Goal: Communication & Community: Answer question/provide support

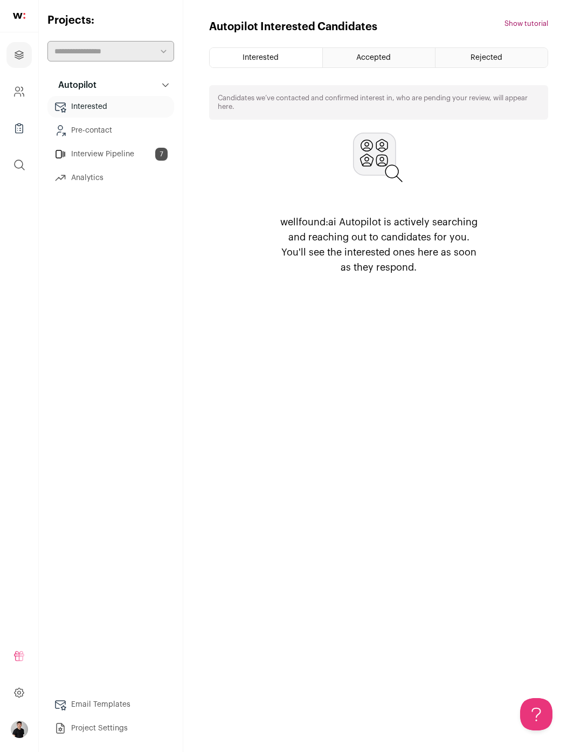
click at [111, 155] on link "Interview Pipeline 7" at bounding box center [110, 154] width 127 height 22
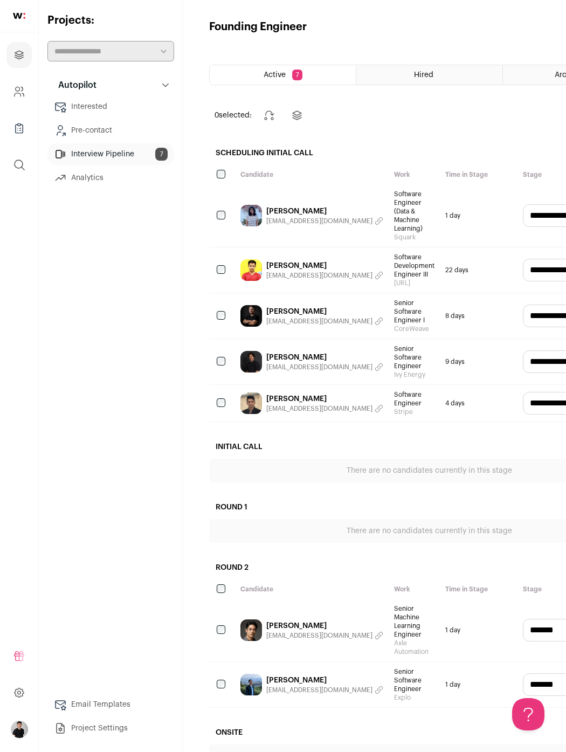
click at [286, 397] on link "[PERSON_NAME]" at bounding box center [324, 399] width 117 height 11
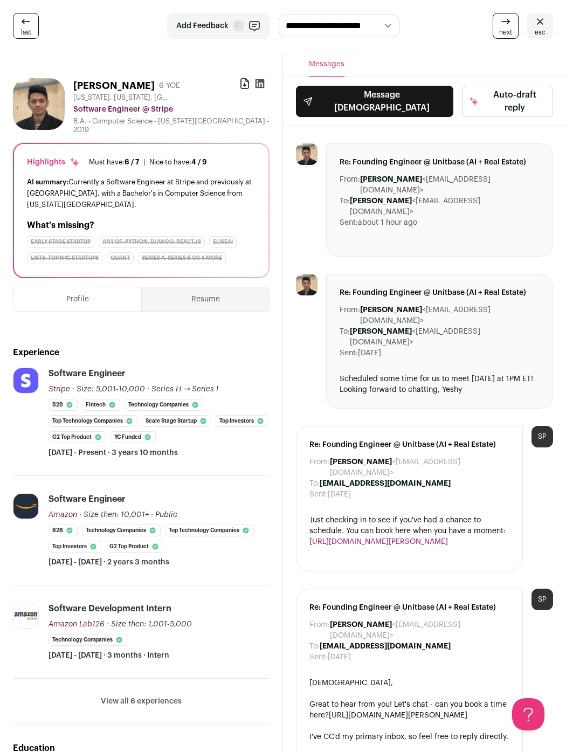
click at [473, 211] on div "Re: Founding Engineer @ Unitbase (AI + Real Estate) From: [PERSON_NAME] <[EMAIL…" at bounding box center [439, 199] width 227 height 113
drag, startPoint x: 431, startPoint y: 204, endPoint x: 333, endPoint y: 162, distance: 106.0
click at [333, 162] on div "Re: Founding Engineer @ Unitbase (AI + Real Estate) From: [PERSON_NAME] <[EMAIL…" at bounding box center [439, 199] width 227 height 113
click at [415, 211] on div "Re: Founding Engineer @ Unitbase (AI + Real Estate) From: [PERSON_NAME] <[EMAIL…" at bounding box center [439, 199] width 227 height 113
click at [370, 157] on span "Re: Founding Engineer @ Unitbase (AI + Real Estate)" at bounding box center [440, 162] width 200 height 11
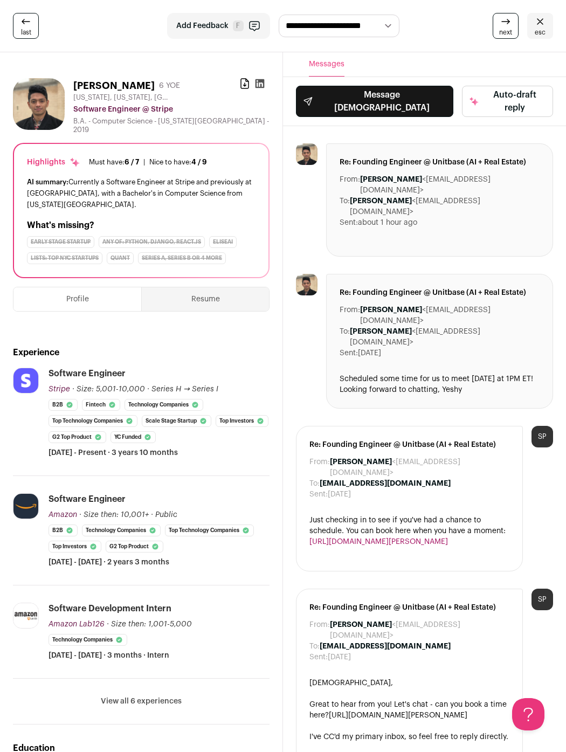
click at [311, 144] on img at bounding box center [307, 154] width 22 height 22
